Goal: Task Accomplishment & Management: Complete application form

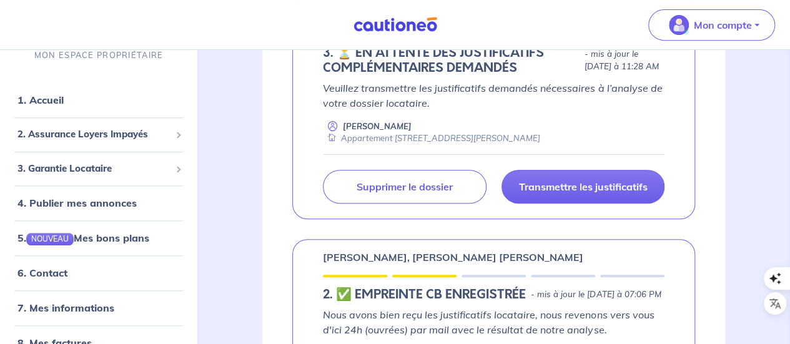
scroll to position [250, 0]
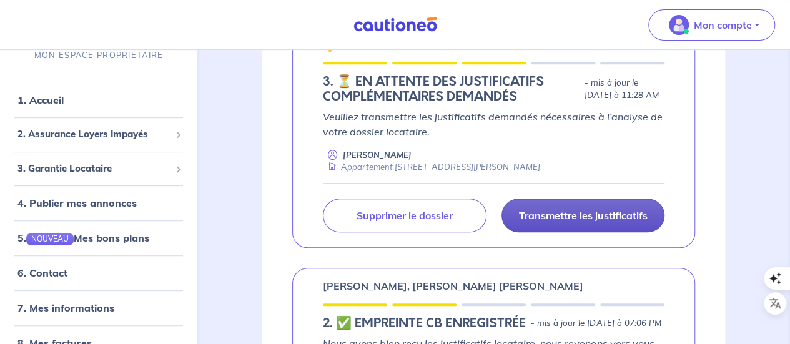
click at [579, 213] on p "Transmettre les justificatifs" at bounding box center [582, 215] width 129 height 12
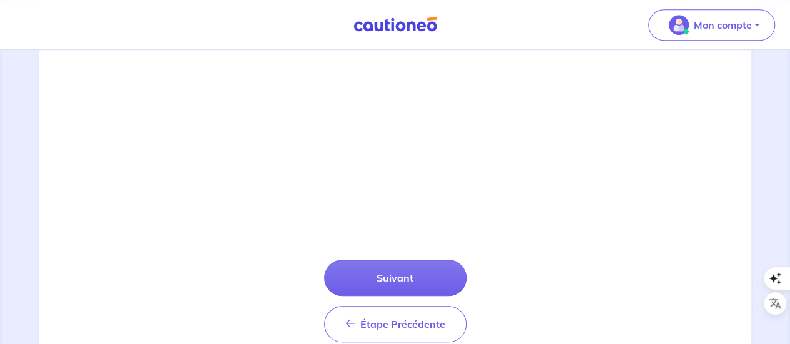
scroll to position [500, 0]
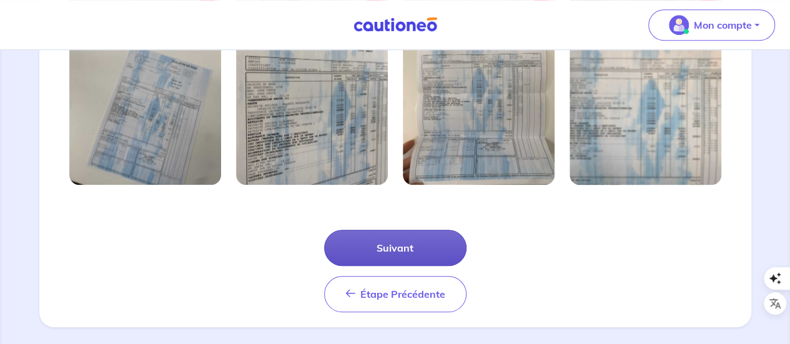
click at [430, 243] on button "Suivant" at bounding box center [395, 248] width 142 height 36
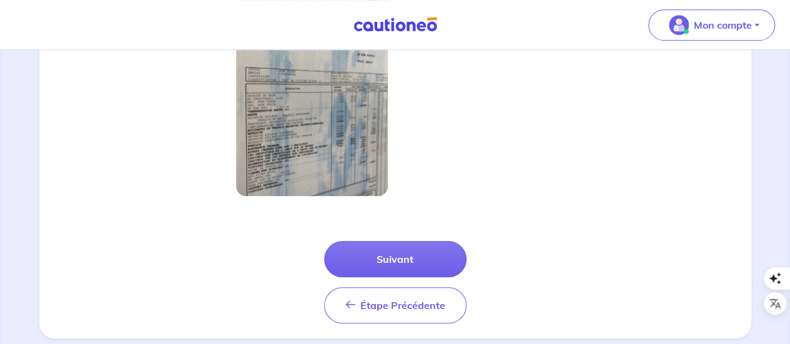
scroll to position [452, 0]
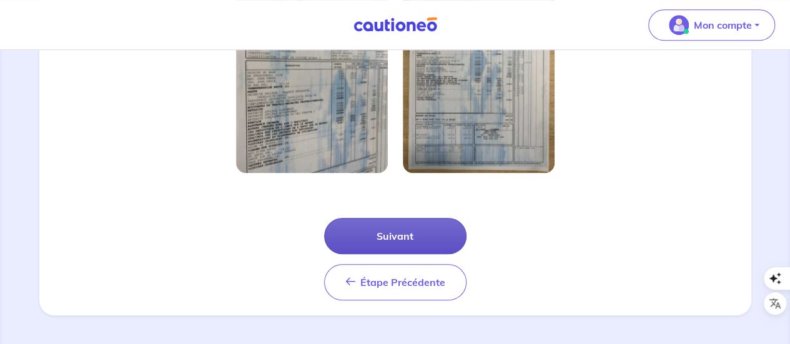
click at [424, 230] on button "Suivant" at bounding box center [395, 236] width 142 height 36
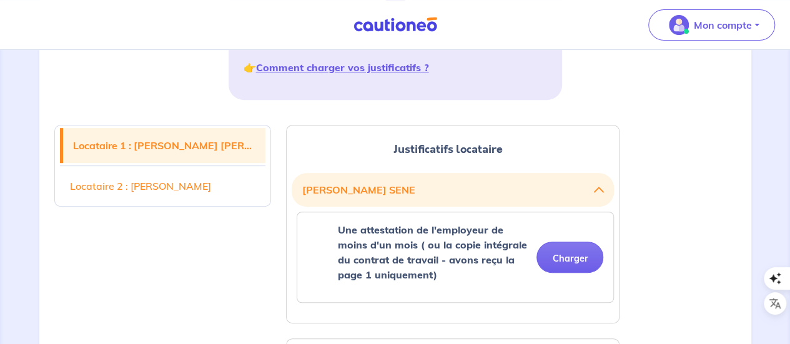
scroll to position [312, 0]
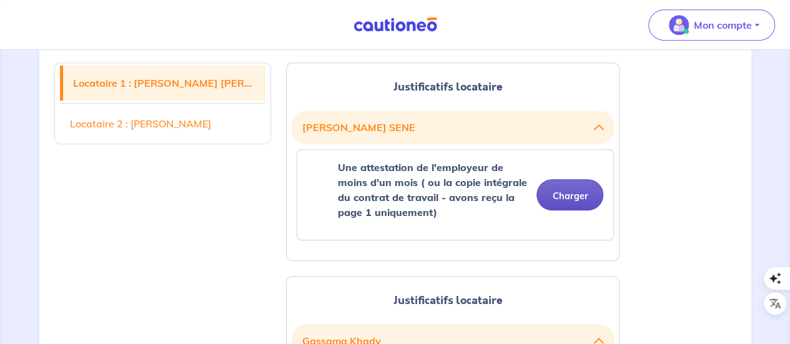
click at [569, 197] on button "Charger" at bounding box center [569, 194] width 67 height 31
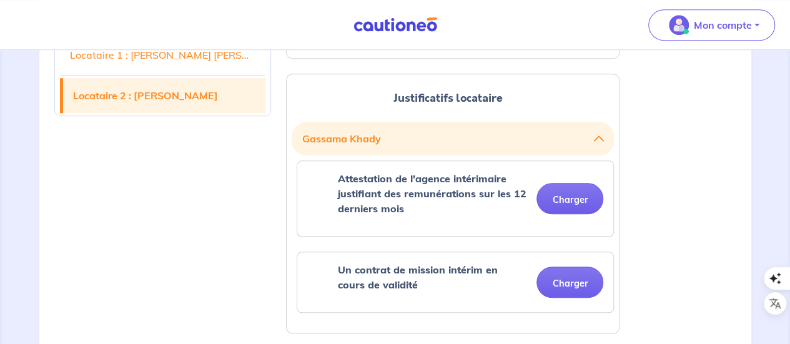
scroll to position [625, 0]
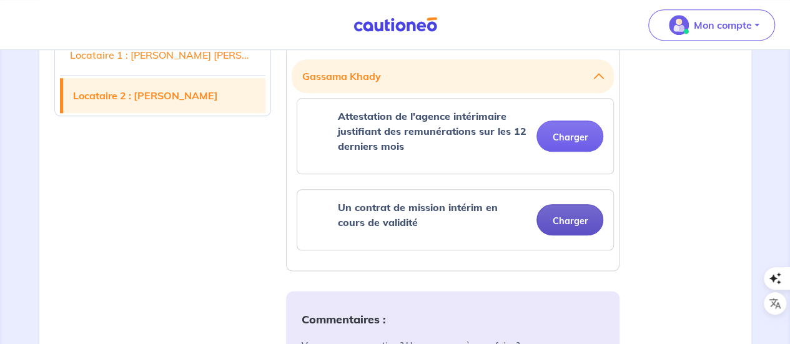
click at [572, 219] on button "Charger" at bounding box center [569, 219] width 67 height 31
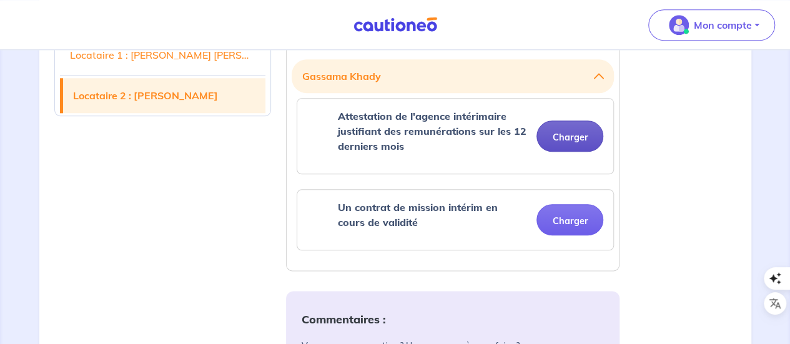
click at [566, 133] on button "Charger" at bounding box center [569, 136] width 67 height 31
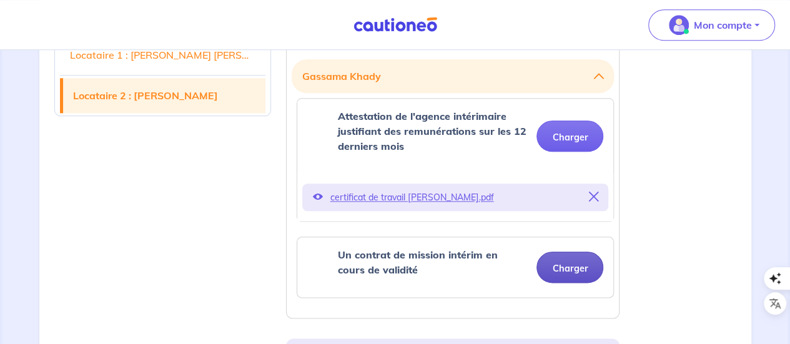
click at [573, 264] on button "Charger" at bounding box center [569, 267] width 67 height 31
click at [578, 270] on button "Charger" at bounding box center [569, 267] width 67 height 31
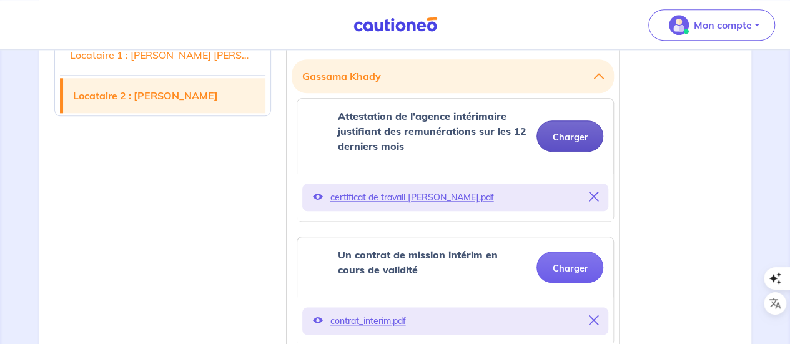
click at [553, 137] on button "Charger" at bounding box center [569, 136] width 67 height 31
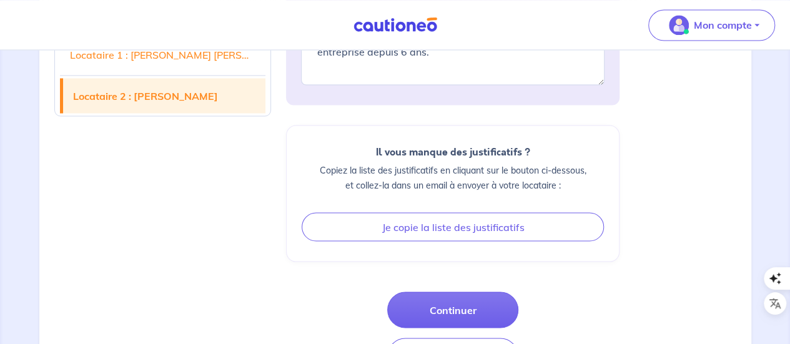
scroll to position [1177, 0]
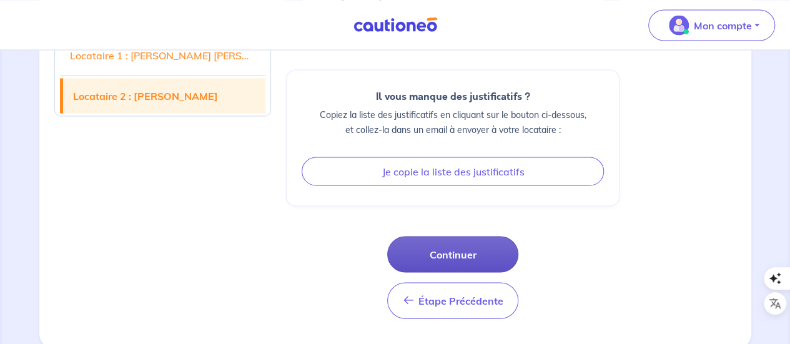
click at [462, 256] on button "Continuer" at bounding box center [452, 254] width 131 height 36
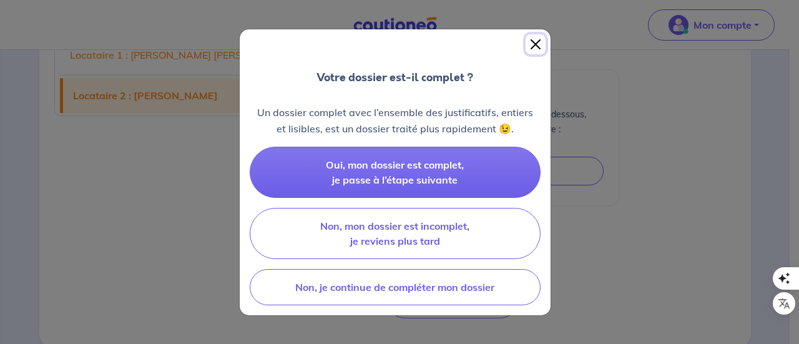
click at [530, 44] on button "Close" at bounding box center [536, 44] width 20 height 20
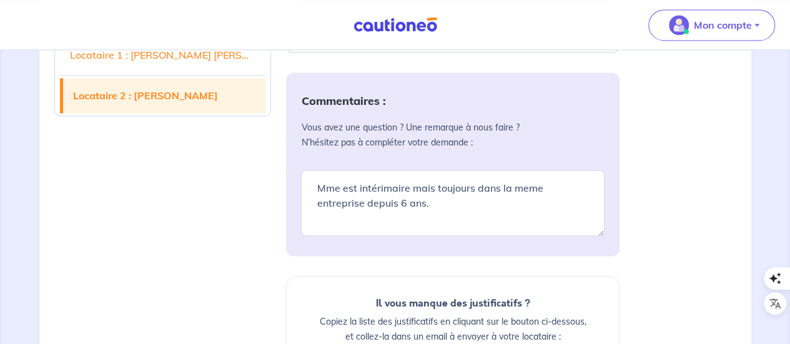
scroll to position [990, 0]
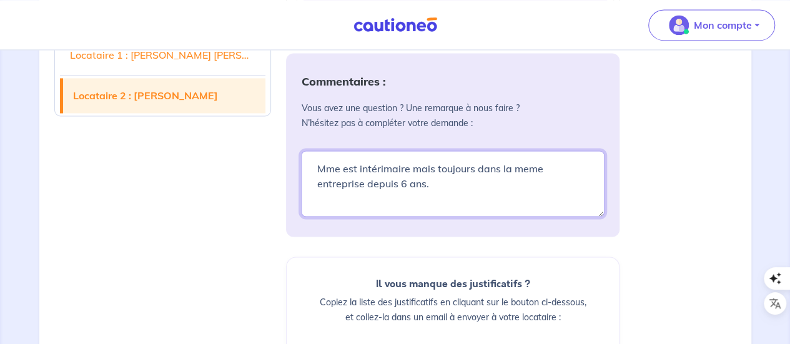
click at [434, 184] on textarea "Mme est intérimaire mais toujours dans la meme entreprise depuis 6 ans." at bounding box center [453, 184] width 304 height 66
drag, startPoint x: 412, startPoint y: 181, endPoint x: 399, endPoint y: 183, distance: 13.2
click at [399, 183] on textarea "Mme est intérimaire mais toujours dans la meme entreprise depuis 6 ans." at bounding box center [453, 184] width 304 height 66
click at [357, 169] on textarea "Mme est intérimaire mais toujours dans la meme entreprise depuis 2021. Mme a dé…" at bounding box center [453, 184] width 304 height 66
click at [452, 170] on textarea "Mme est intérimaire mais toujours dans la meme entreprise depuis 2021. Mme a dé…" at bounding box center [453, 184] width 304 height 66
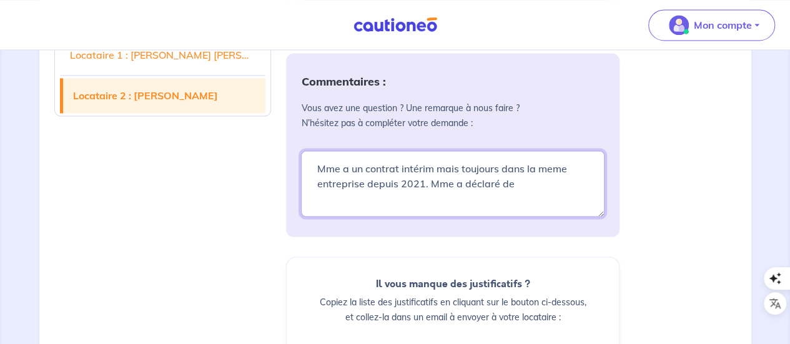
click at [516, 184] on textarea "Mme a un contrat intérim mais toujours dans la meme entreprise depuis 2021. Mme…" at bounding box center [453, 184] width 304 height 66
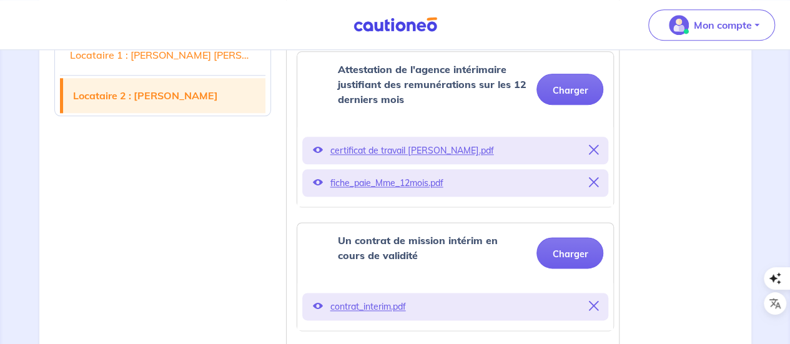
scroll to position [740, 0]
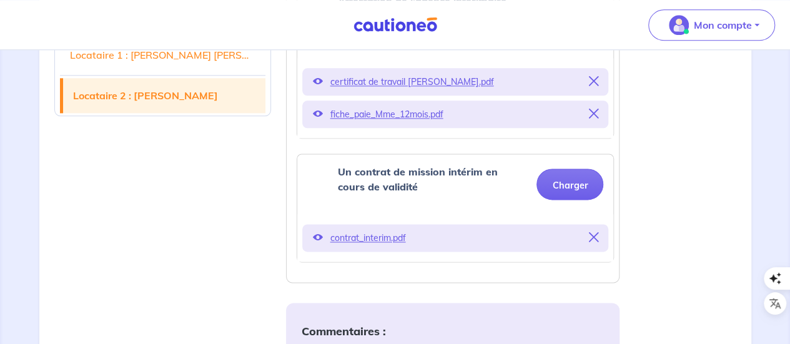
type textarea "Mme a un contrat intérim mais toujours dans la meme entreprise depuis 2021. Mme…"
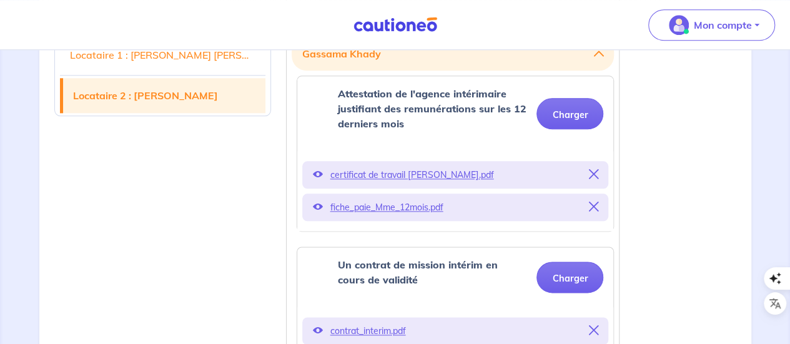
scroll to position [615, 0]
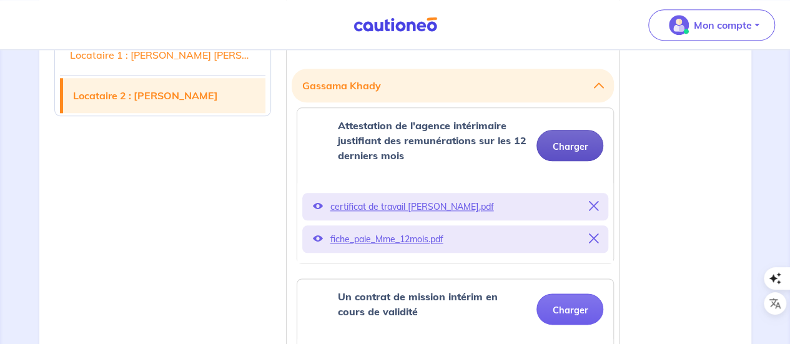
click at [572, 141] on button "Charger" at bounding box center [569, 145] width 67 height 31
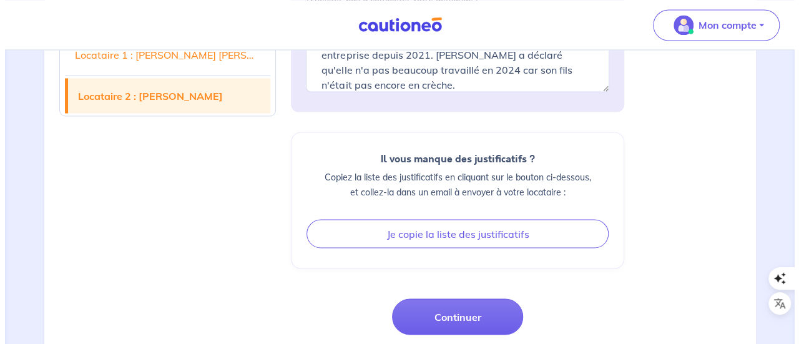
scroll to position [1177, 0]
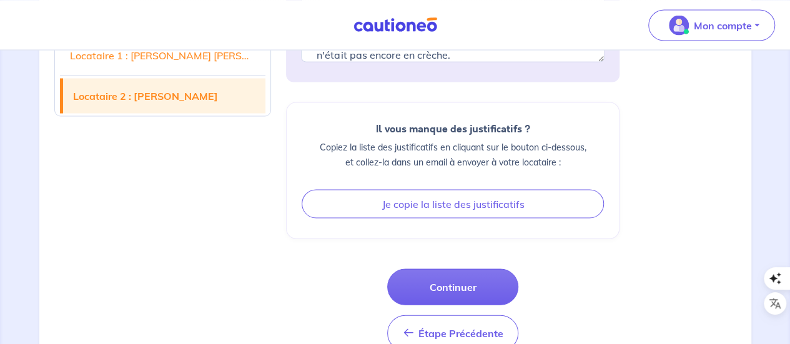
click at [477, 249] on div "Commentaires : Vous avez une question ? Une remarque à nous faire ? N’hésitez p…" at bounding box center [453, 124] width 334 height 453
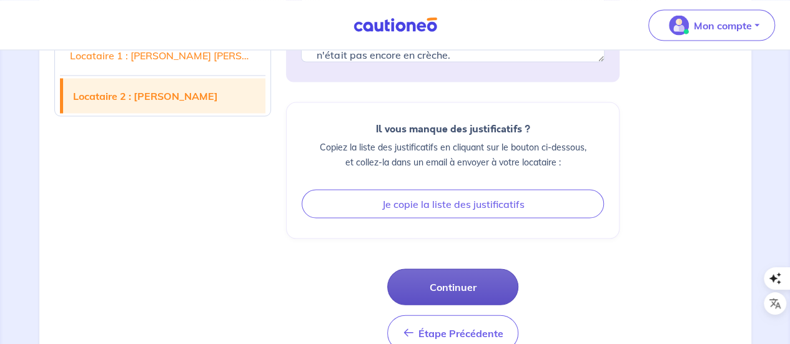
click at [466, 284] on button "Continuer" at bounding box center [452, 287] width 131 height 36
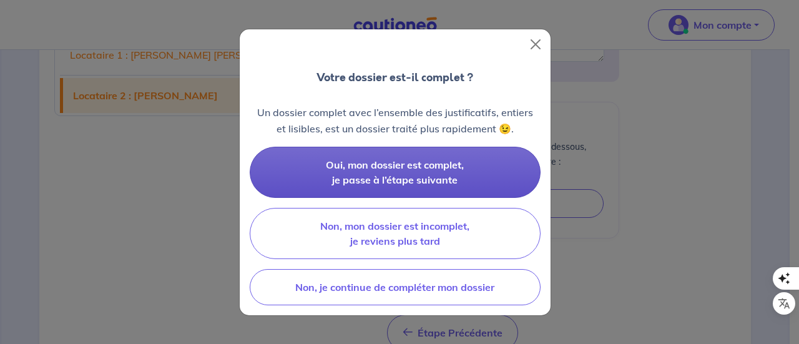
click at [383, 175] on span "Oui, mon dossier est complet, je passe à l’étape suivante" at bounding box center [395, 172] width 138 height 27
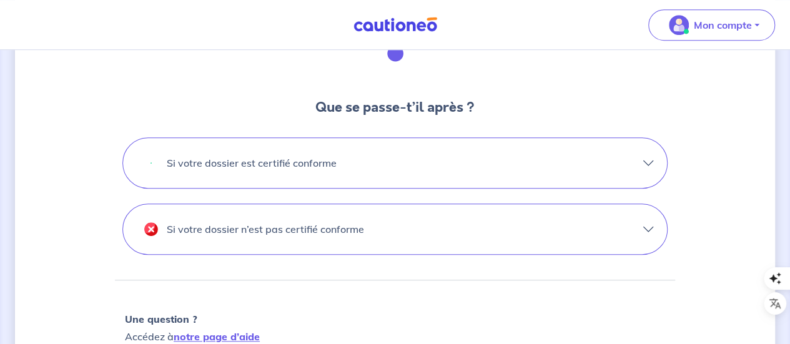
scroll to position [437, 0]
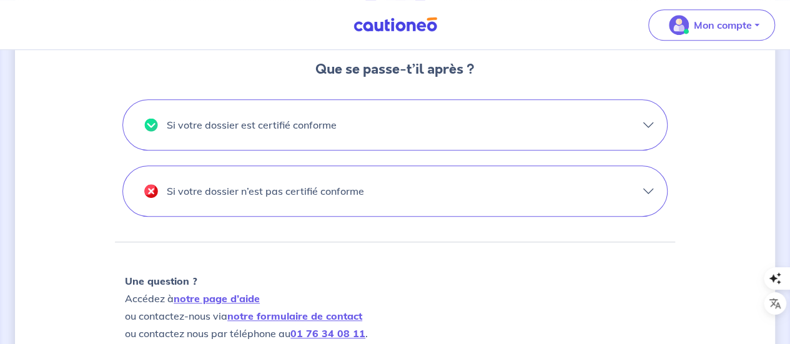
click at [389, 111] on button "Si votre dossier est certifié conforme" at bounding box center [395, 125] width 544 height 50
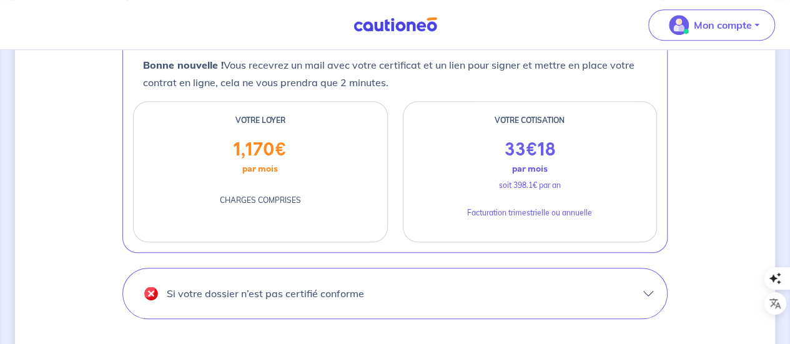
scroll to position [562, 0]
